Goal: Find specific page/section: Find specific page/section

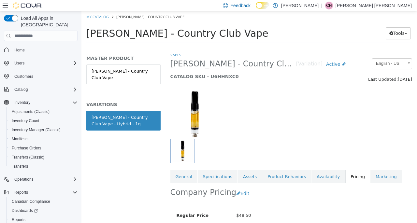
scroll to position [82, 0]
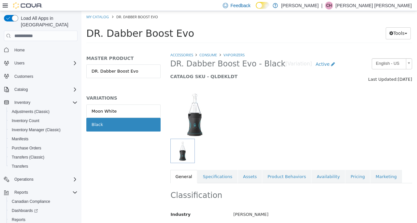
scroll to position [65, 0]
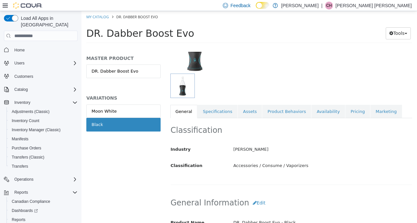
click at [345, 108] on link "Pricing" at bounding box center [357, 112] width 25 height 14
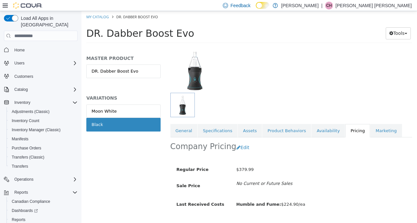
scroll to position [62, 0]
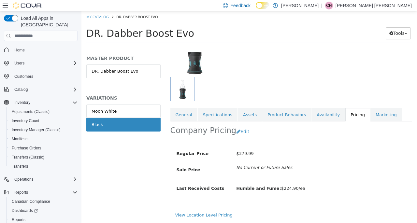
click at [177, 114] on link "General" at bounding box center [183, 115] width 27 height 14
